Goal: Information Seeking & Learning: Learn about a topic

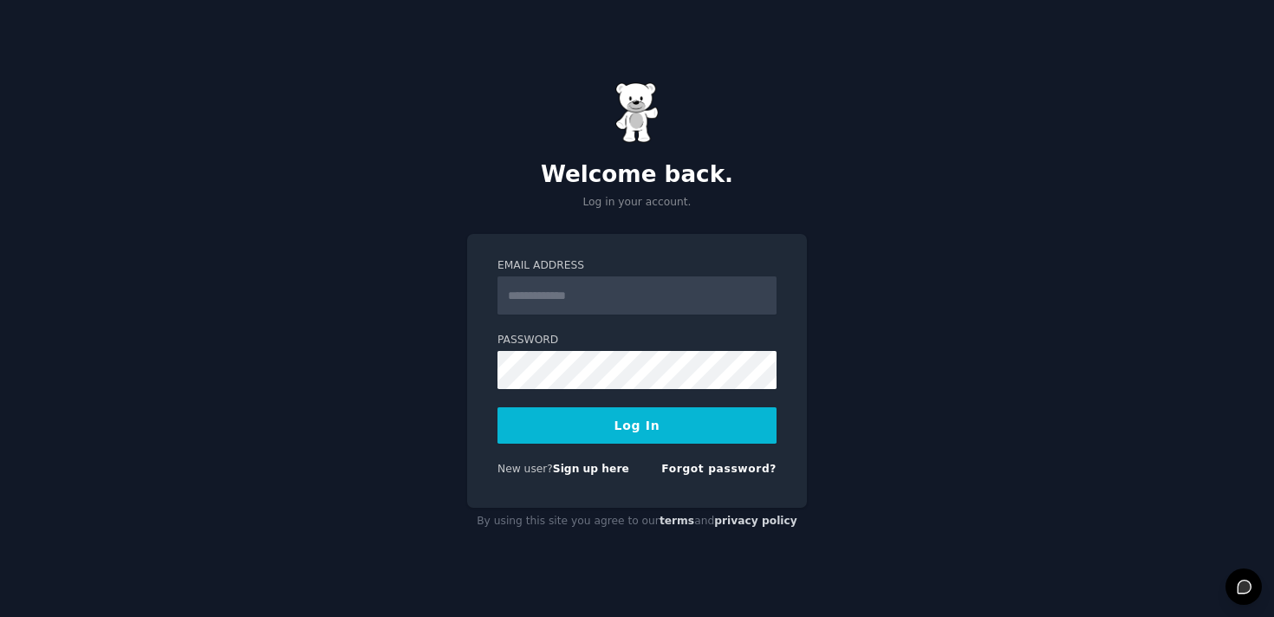
click at [548, 287] on input "Email Address" at bounding box center [637, 296] width 279 height 38
type input "**********"
click at [615, 431] on button "Log In" at bounding box center [637, 425] width 279 height 36
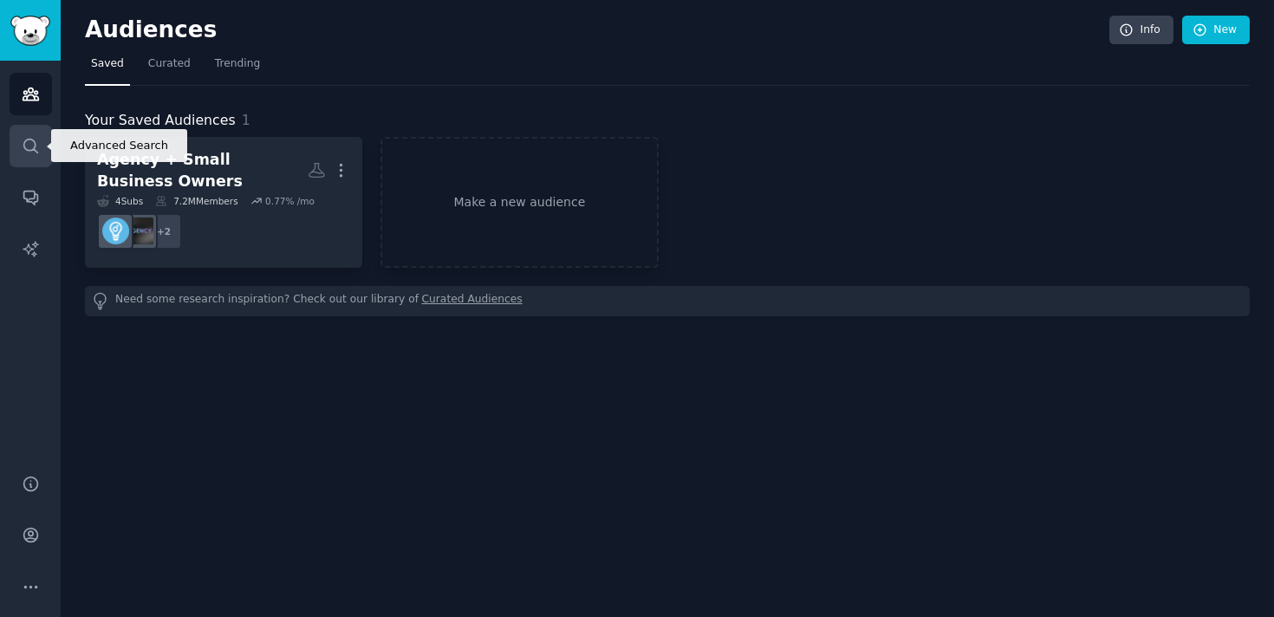
click at [32, 146] on icon "Sidebar" at bounding box center [31, 146] width 18 height 18
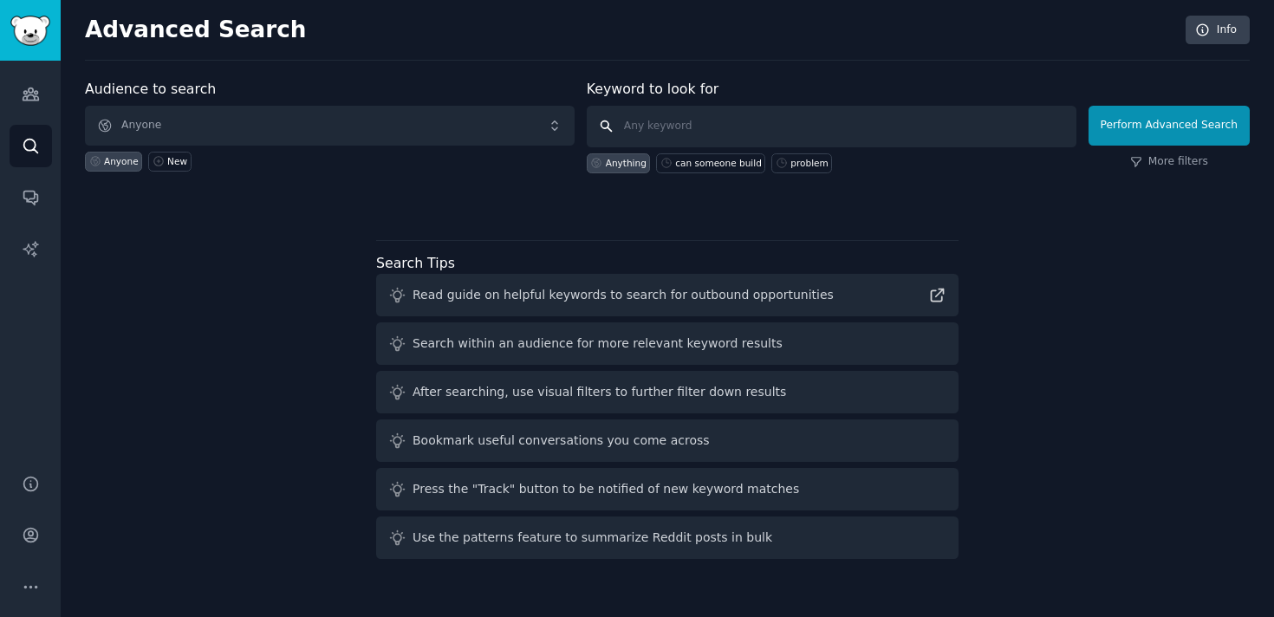
click at [749, 131] on input "text" at bounding box center [832, 127] width 490 height 42
type input "pull data"
click at [1167, 114] on button "Perform Advanced Search" at bounding box center [1169, 126] width 161 height 40
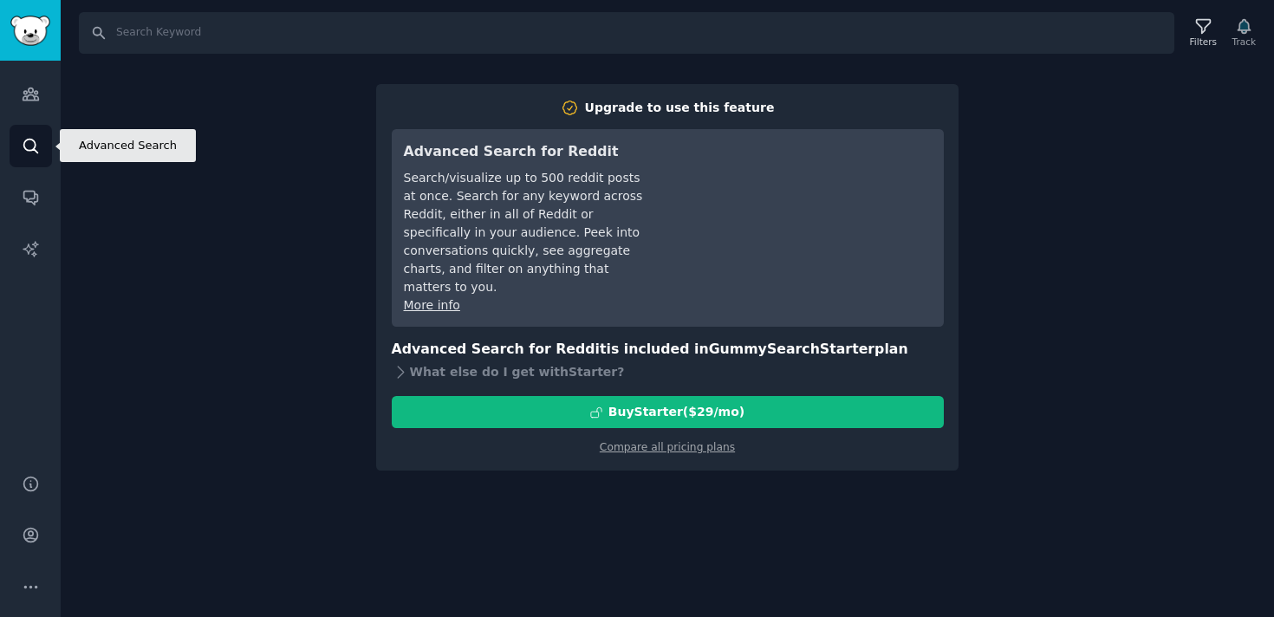
click at [34, 152] on icon "Sidebar" at bounding box center [31, 146] width 18 height 18
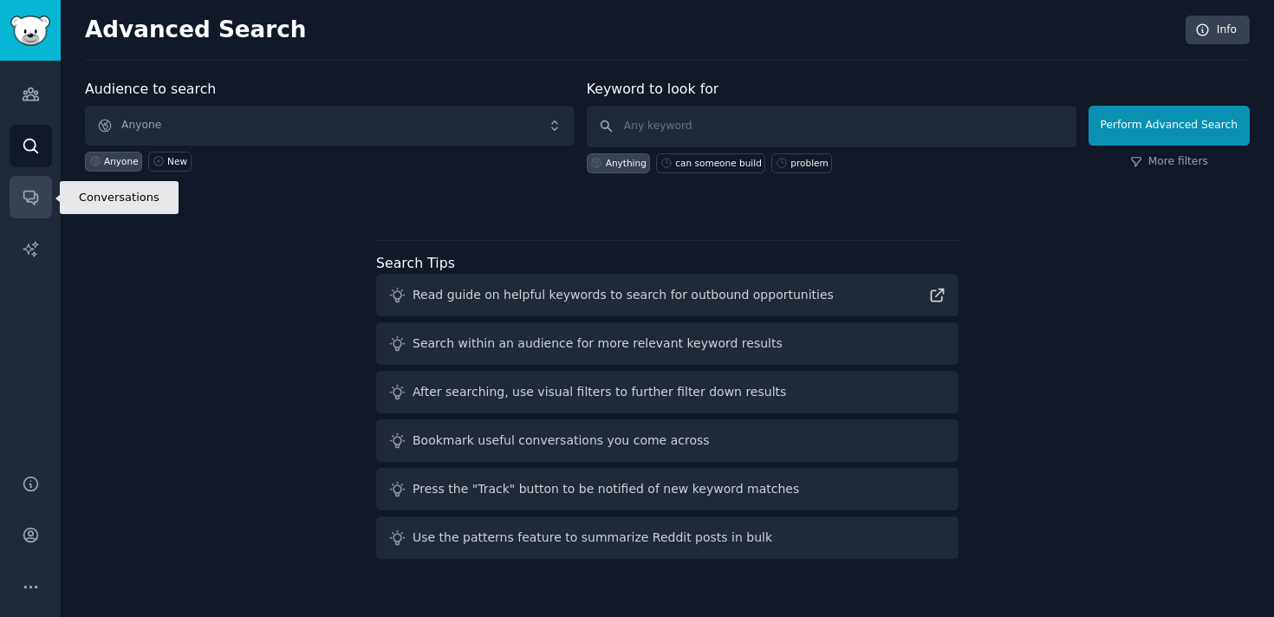
click at [31, 199] on icon "Sidebar" at bounding box center [30, 199] width 14 height 14
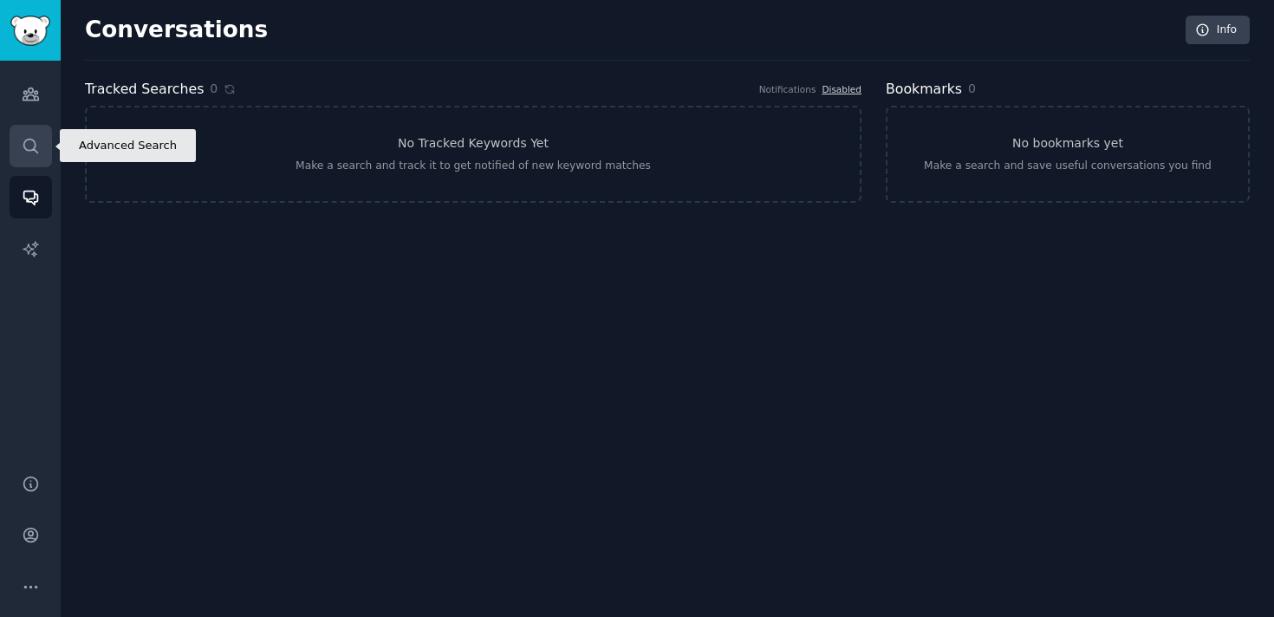
click at [23, 147] on icon "Sidebar" at bounding box center [31, 146] width 18 height 18
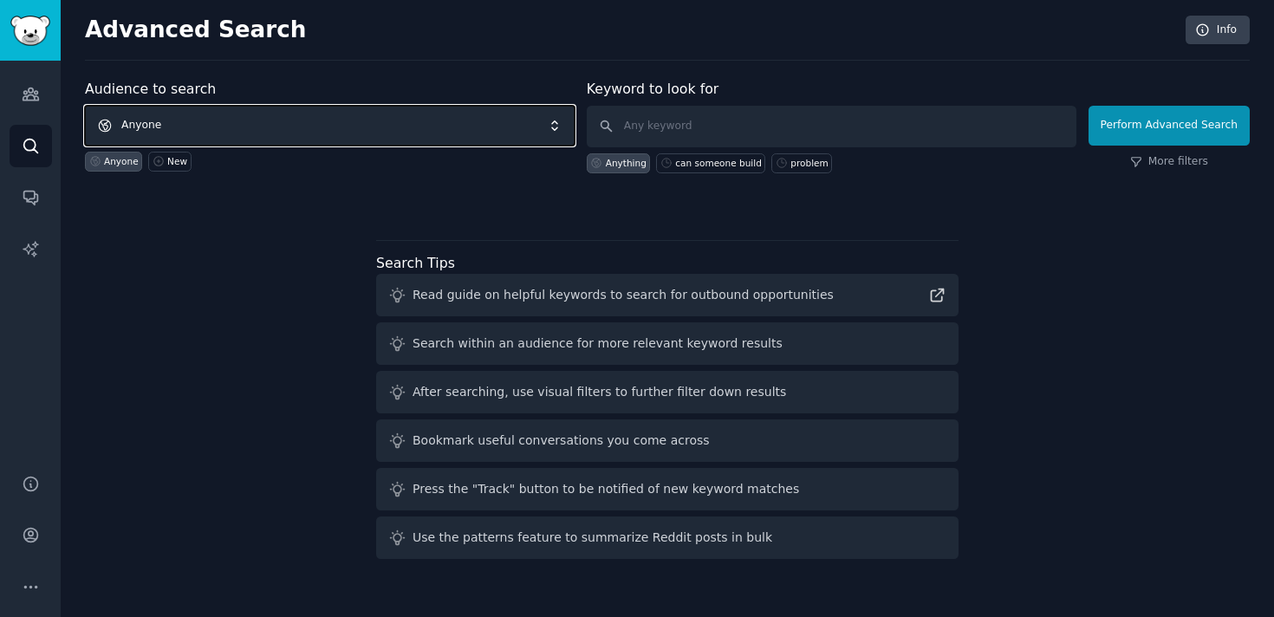
click at [148, 128] on span "Anyone" at bounding box center [330, 126] width 490 height 40
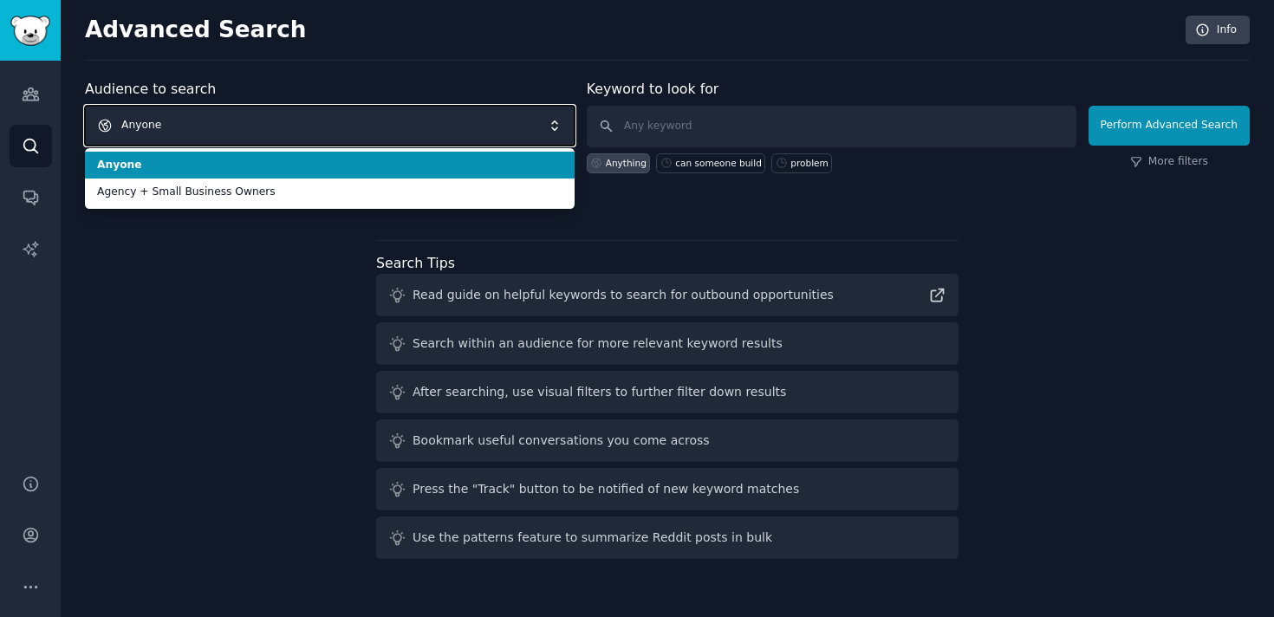
click at [148, 128] on span "Anyone" at bounding box center [330, 126] width 490 height 40
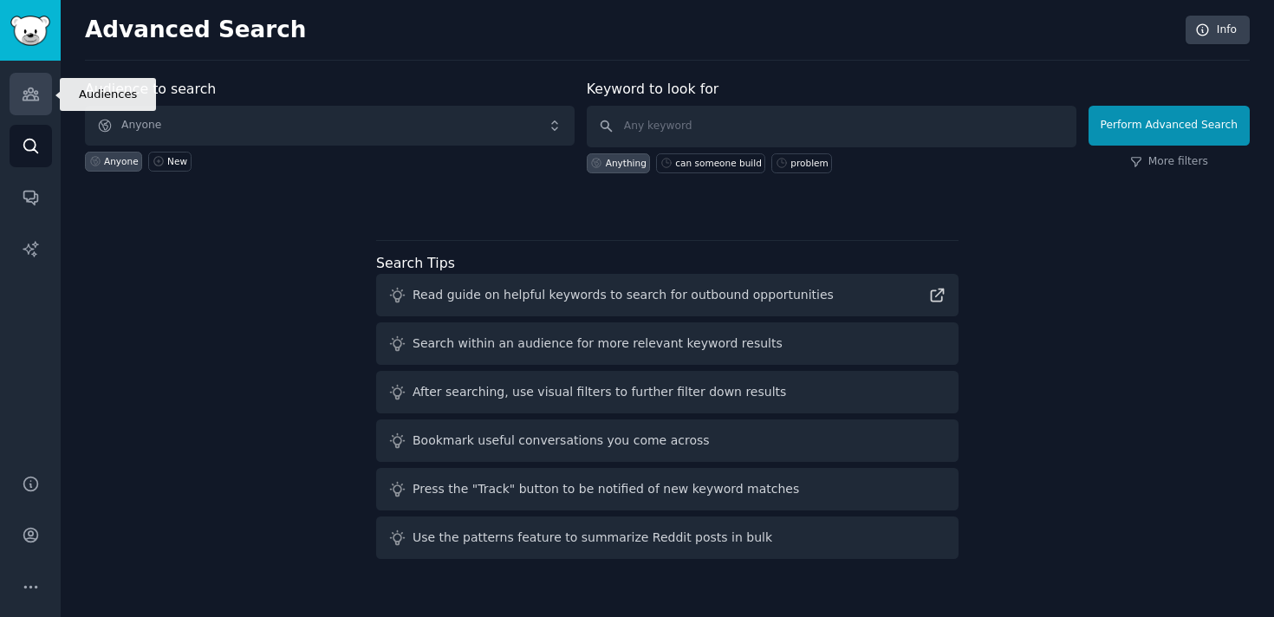
click at [29, 99] on icon "Sidebar" at bounding box center [31, 94] width 18 height 18
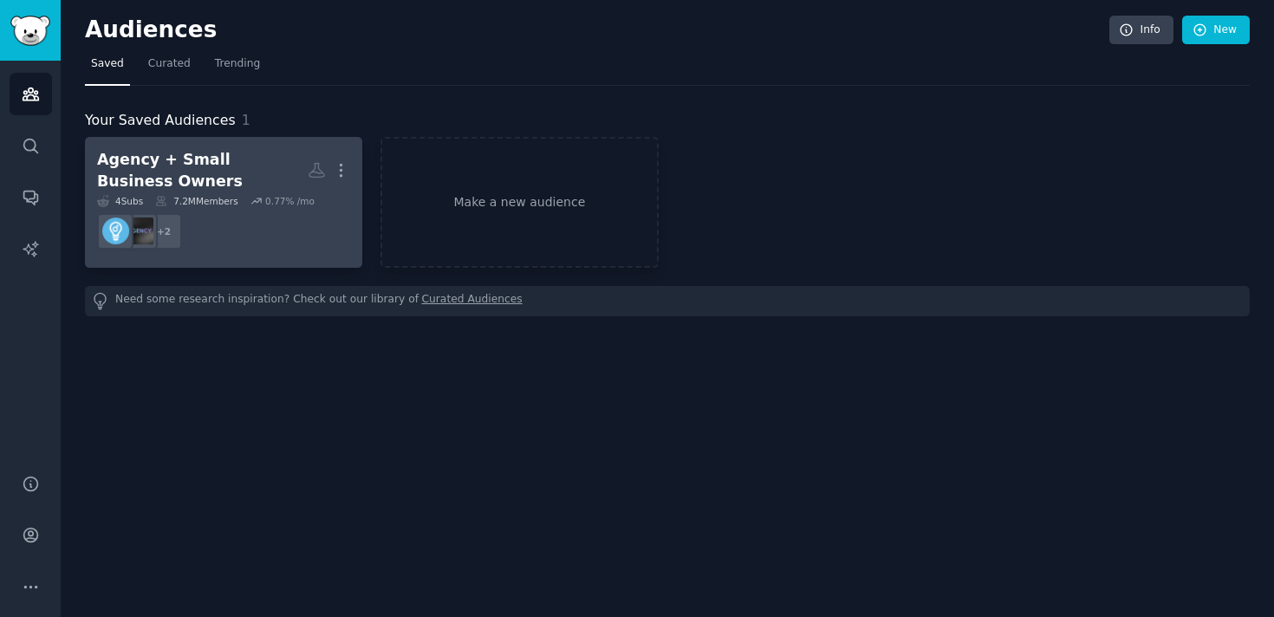
click at [198, 177] on div "Agency + Small Business Owners" at bounding box center [202, 170] width 211 height 42
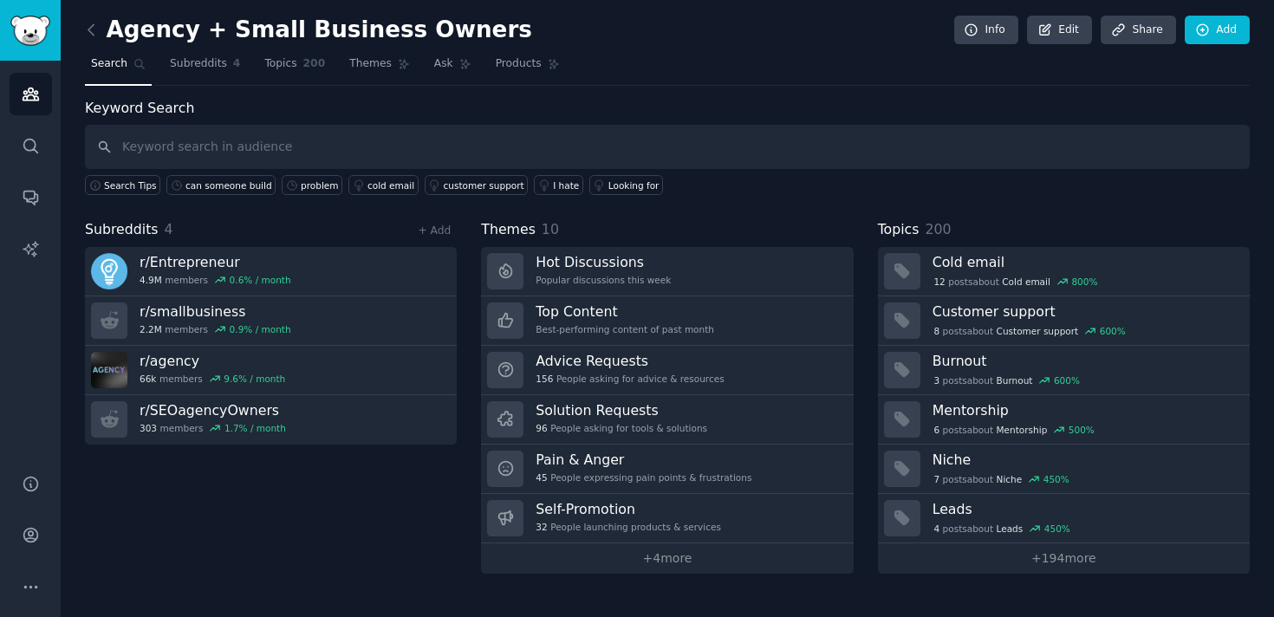
type input "Thanks [PERSON_NAME]! Just updated access to Figma (design tool). Also, attachi…"
type input "pull data"
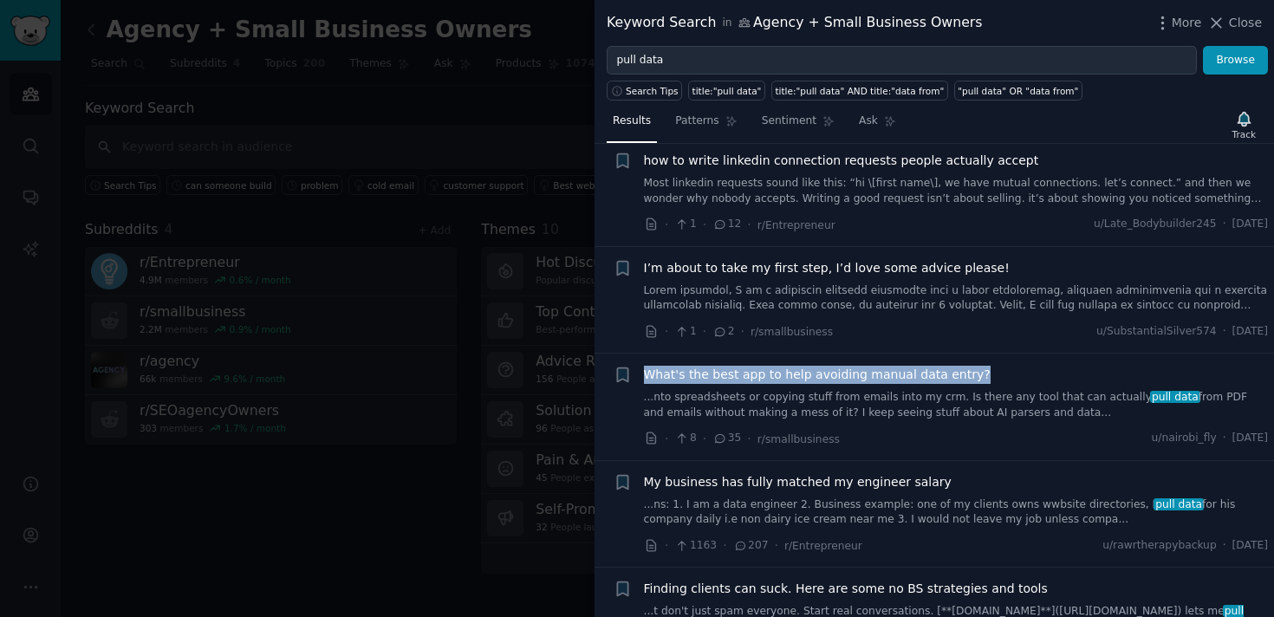
scroll to position [788, 0]
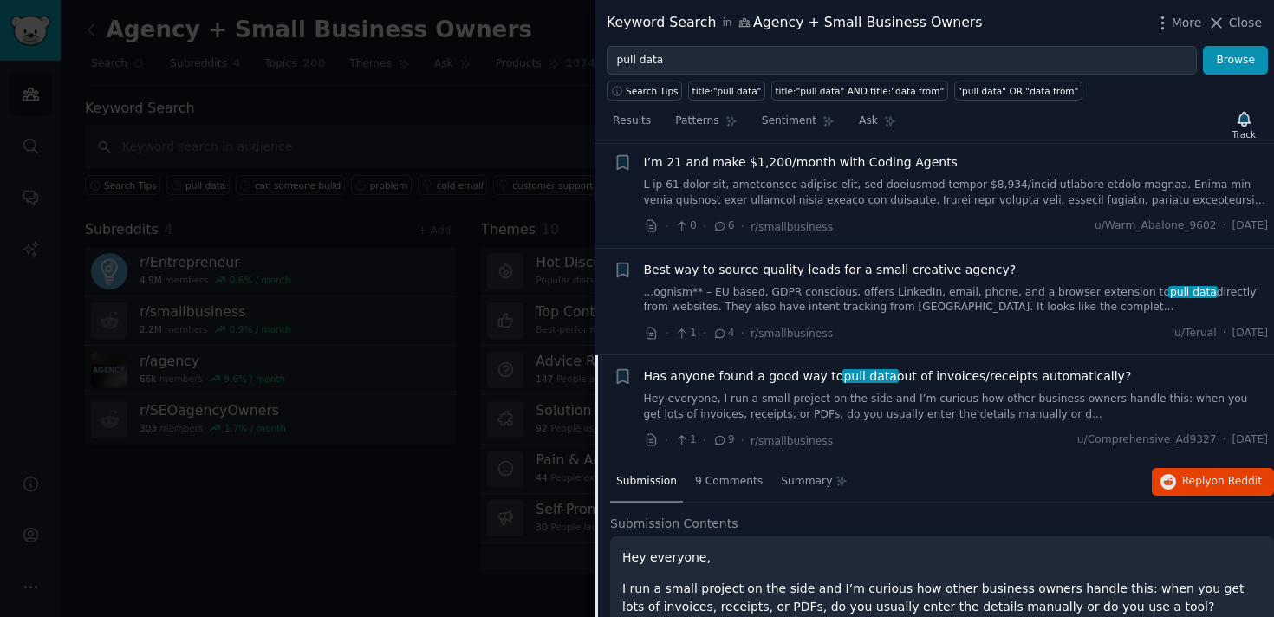
scroll to position [140, 0]
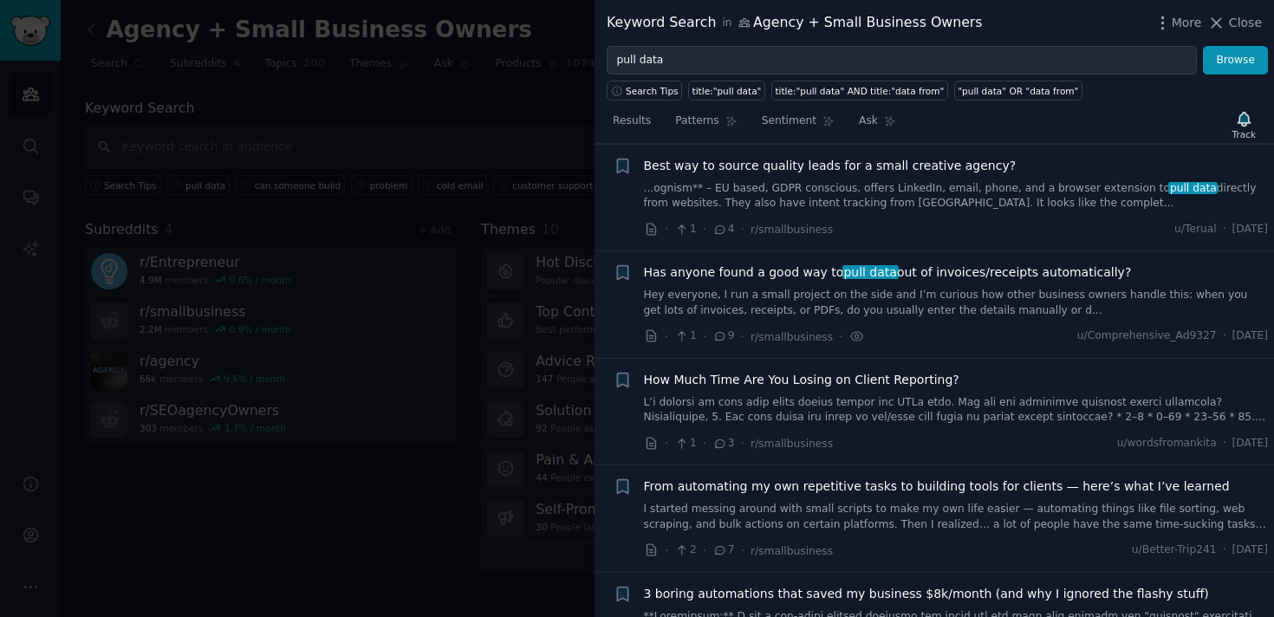
click at [919, 306] on link "Hey everyone, I run a small project on the side and I’m curious how other busin…" at bounding box center [956, 303] width 625 height 30
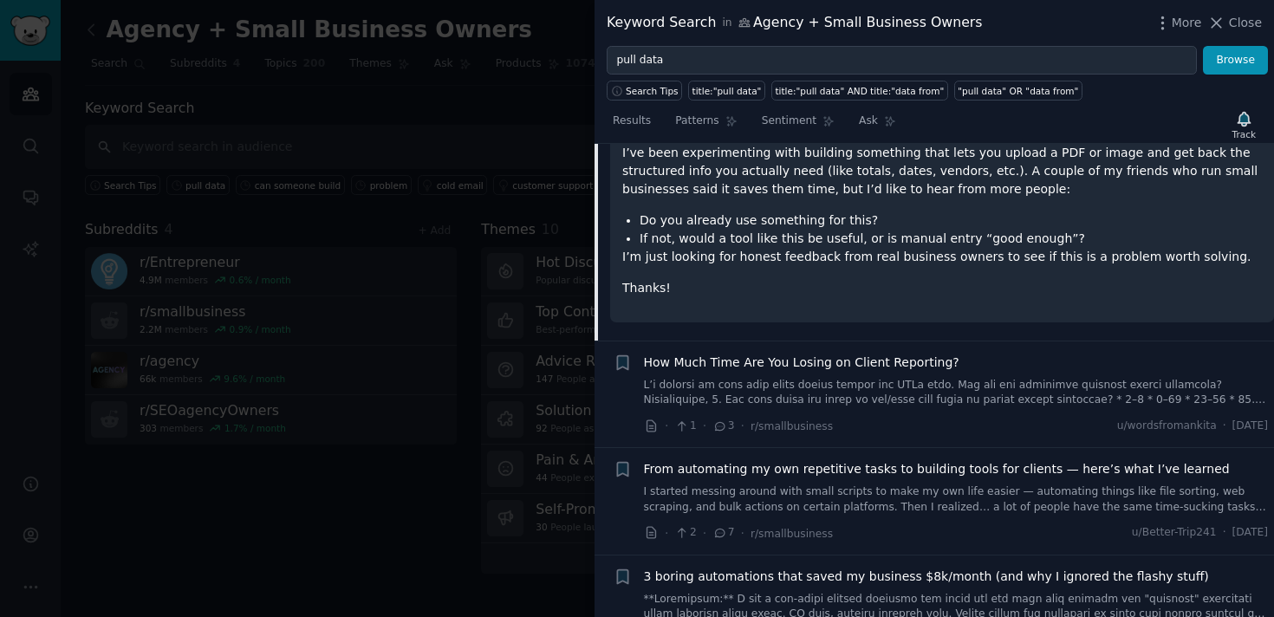
scroll to position [628, 0]
